Goal: Task Accomplishment & Management: Manage account settings

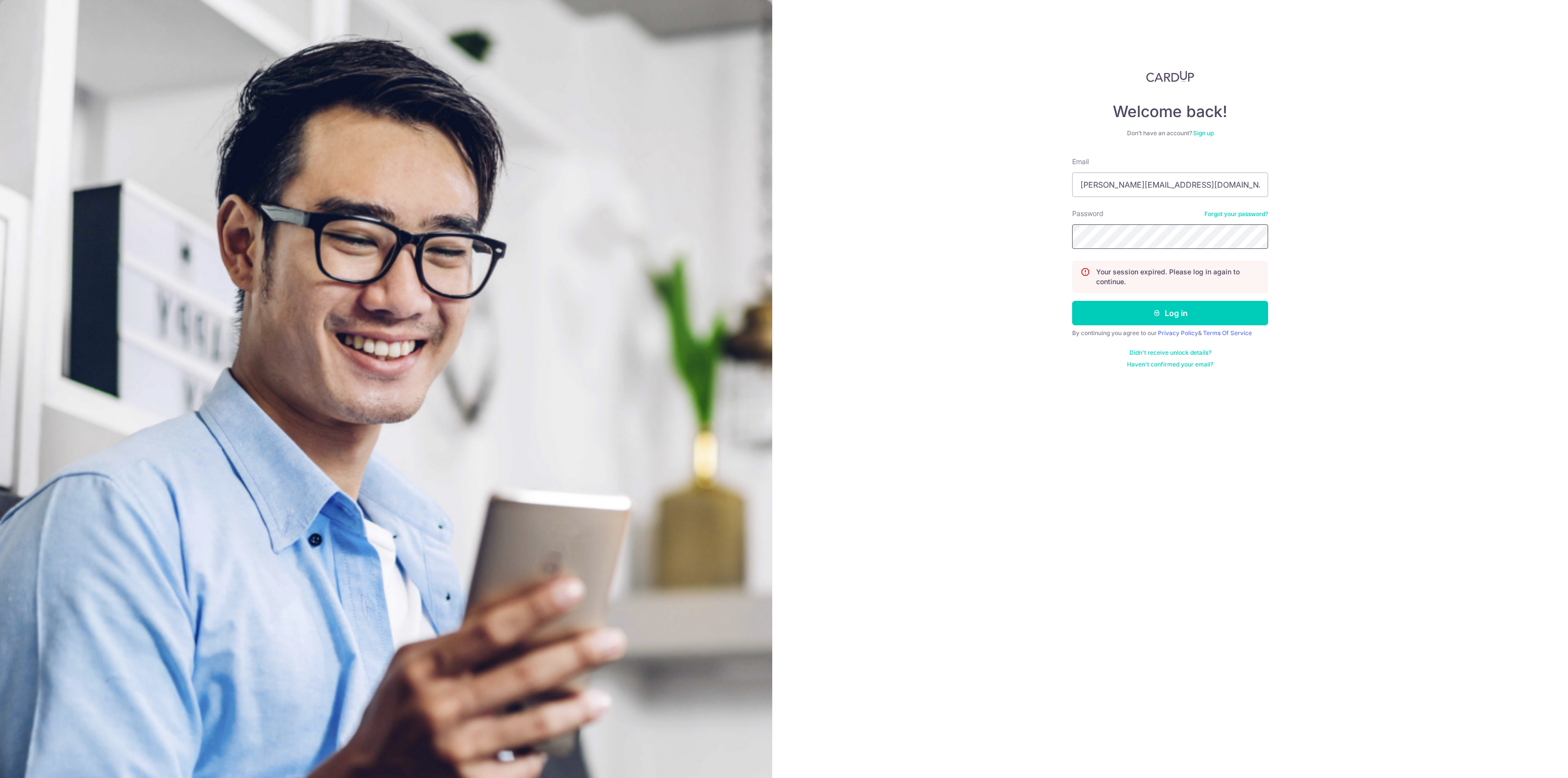
click at [1072, 301] on button "Log in" at bounding box center [1170, 313] width 196 height 24
click at [1145, 178] on input "Email" at bounding box center [1170, 184] width 196 height 24
type input "[PERSON_NAME][EMAIL_ADDRESS][DOMAIN_NAME]"
click at [1072, 301] on button "Log in" at bounding box center [1170, 313] width 196 height 24
click at [1147, 315] on button "Log in" at bounding box center [1170, 313] width 196 height 24
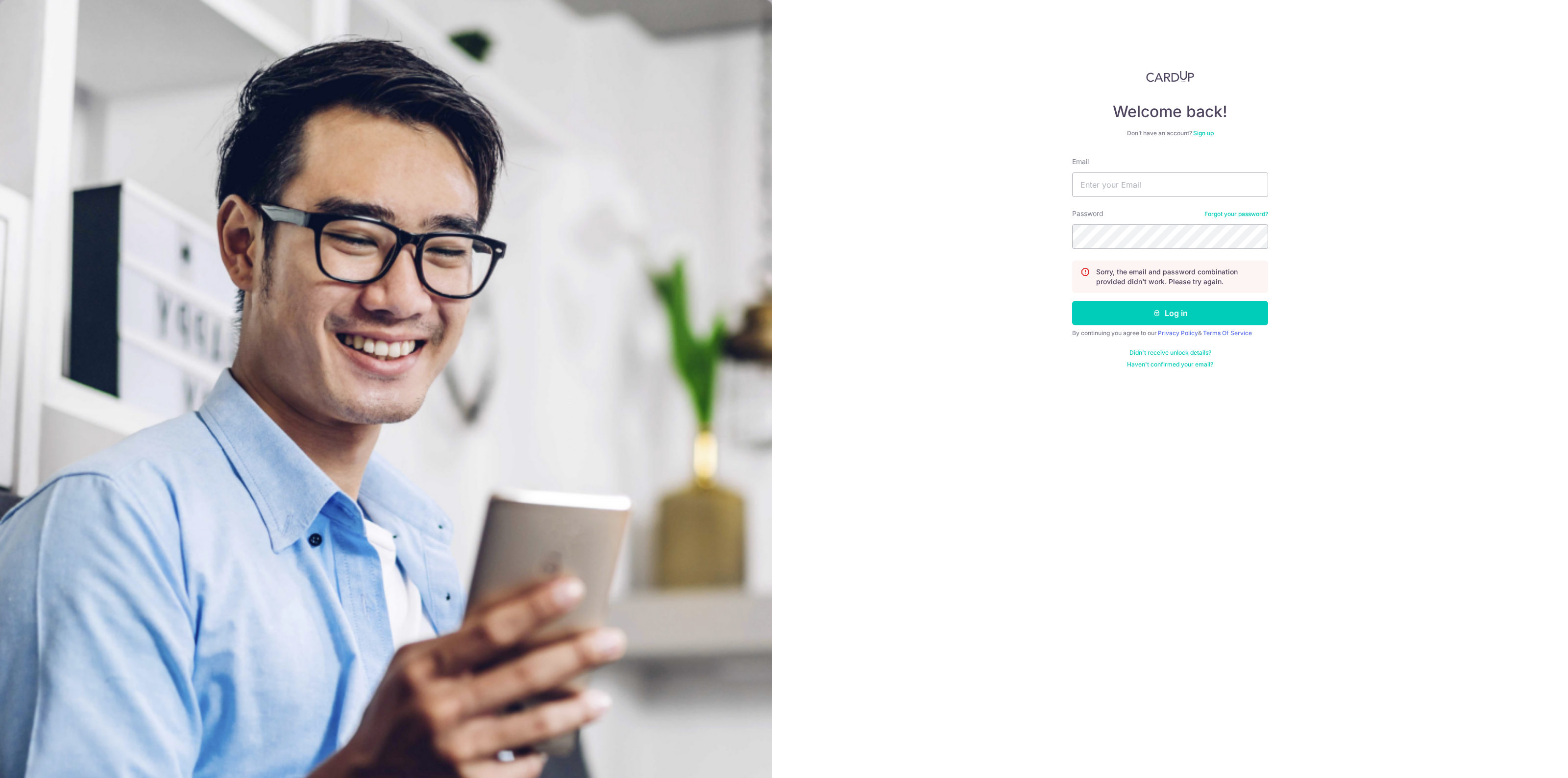
type input "cecilinaz@hotmail.com"
click at [1072, 301] on button "Log in" at bounding box center [1170, 313] width 196 height 24
